Goal: Transaction & Acquisition: Purchase product/service

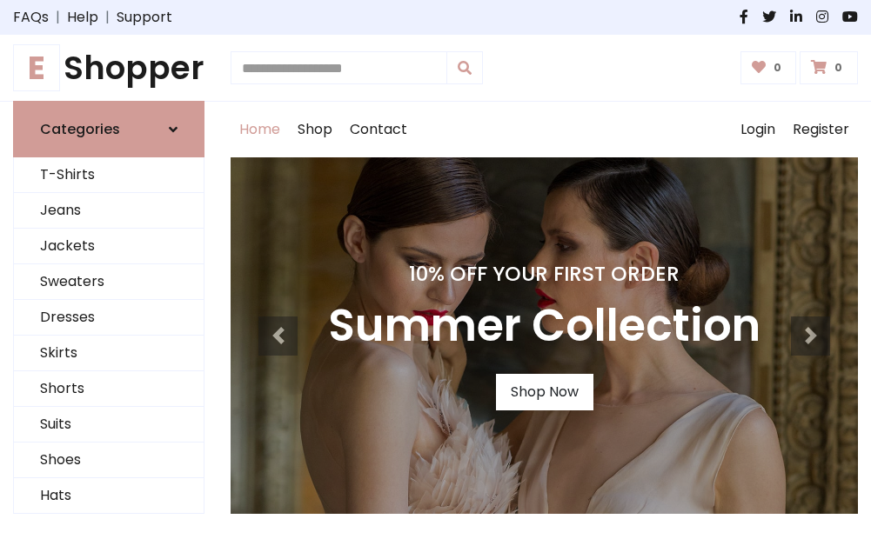
click at [435, 279] on h4 "10% Off Your First Order" at bounding box center [544, 274] width 432 height 24
click at [544, 392] on link "Shop Now" at bounding box center [544, 392] width 97 height 37
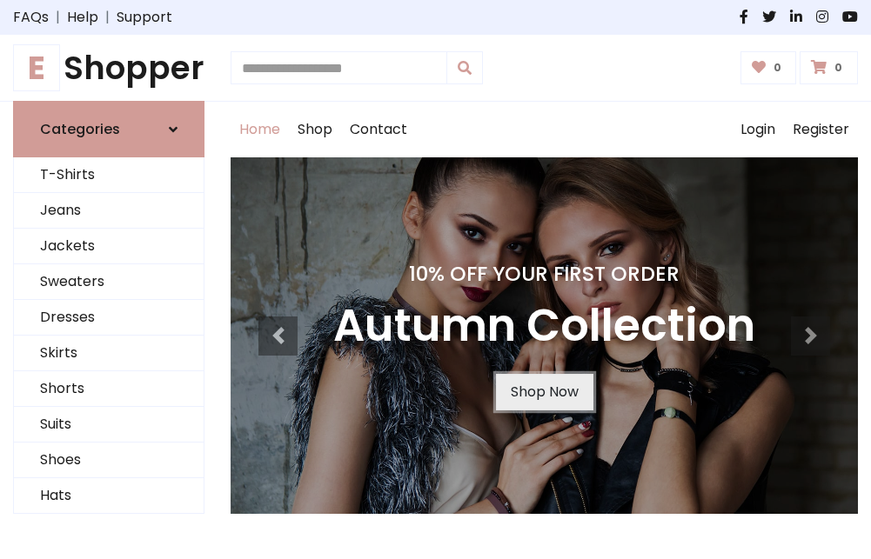
click at [544, 392] on link "Shop Now" at bounding box center [544, 392] width 97 height 37
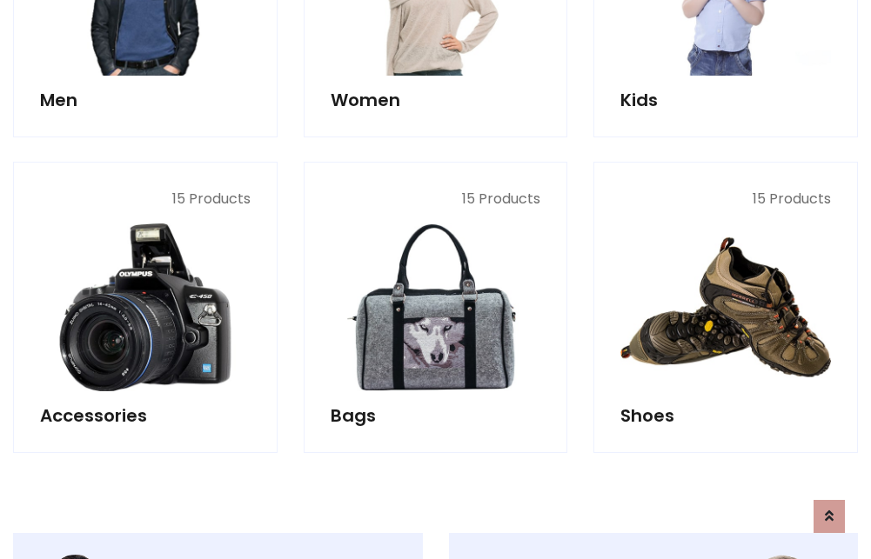
scroll to position [1735, 0]
